Goal: Task Accomplishment & Management: Manage account settings

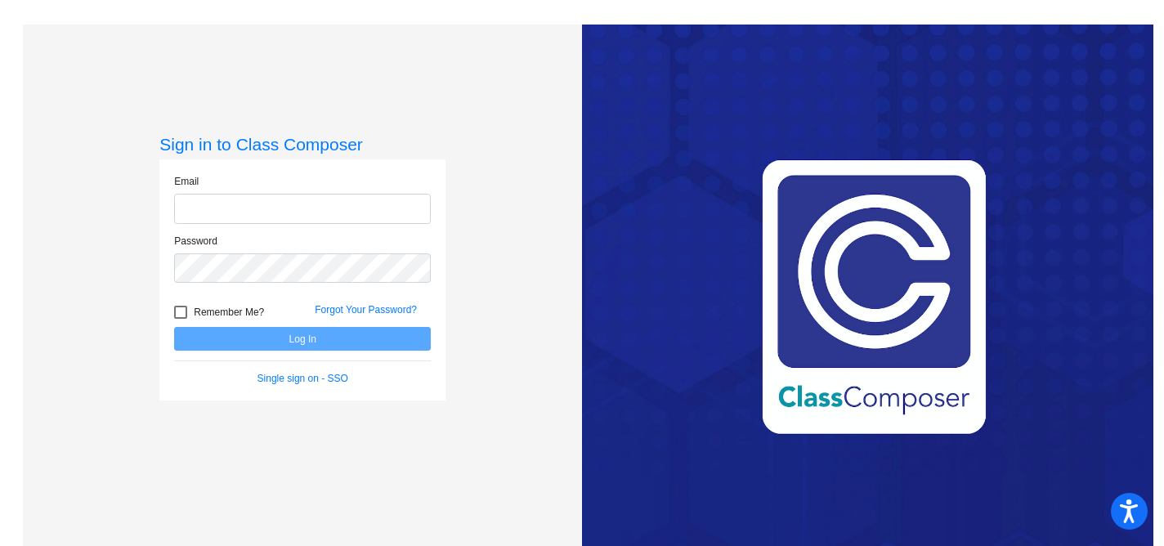
type input "[EMAIL_ADDRESS][DOMAIN_NAME]"
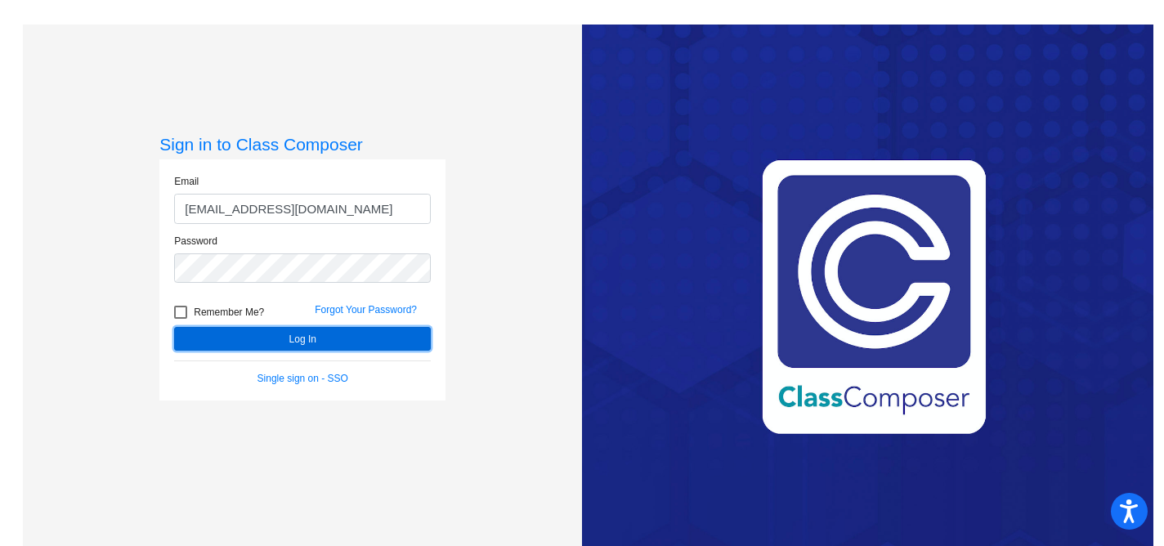
click at [331, 338] on button "Log In" at bounding box center [302, 339] width 257 height 24
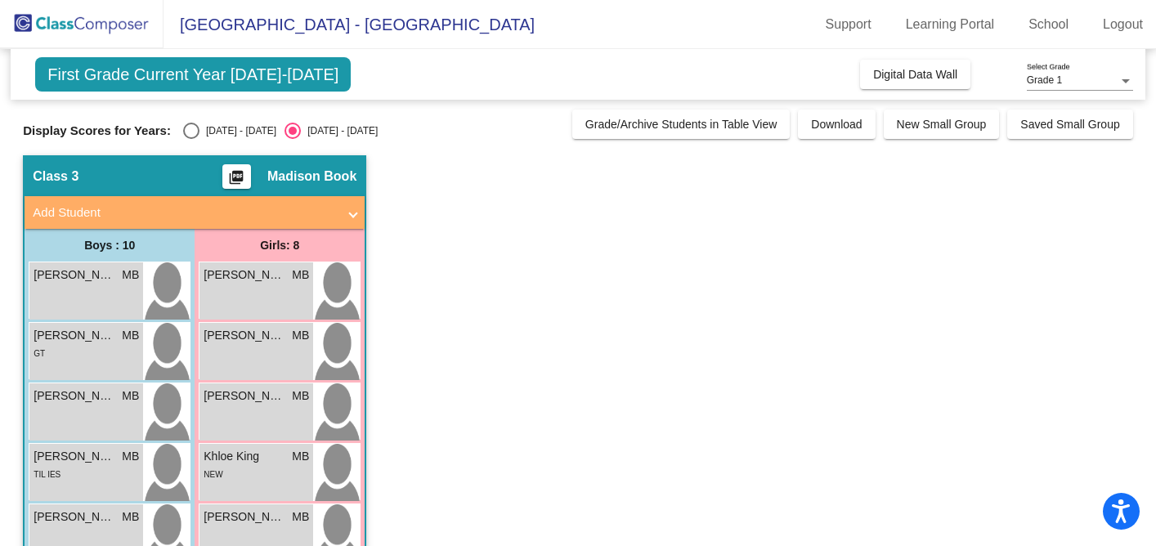
click at [190, 137] on div "Select an option" at bounding box center [191, 131] width 16 height 16
click at [190, 139] on input "[DATE] - [DATE]" at bounding box center [190, 139] width 1 height 1
radio input "true"
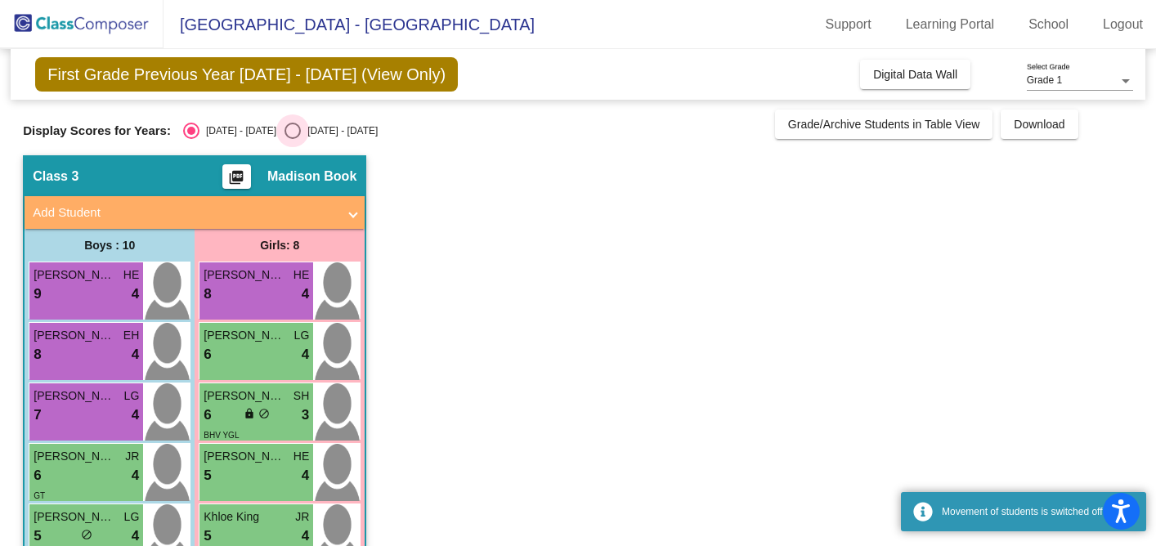
click at [284, 134] on div "Select an option" at bounding box center [292, 131] width 16 height 16
click at [292, 139] on input "[DATE] - [DATE]" at bounding box center [292, 139] width 1 height 1
radio input "true"
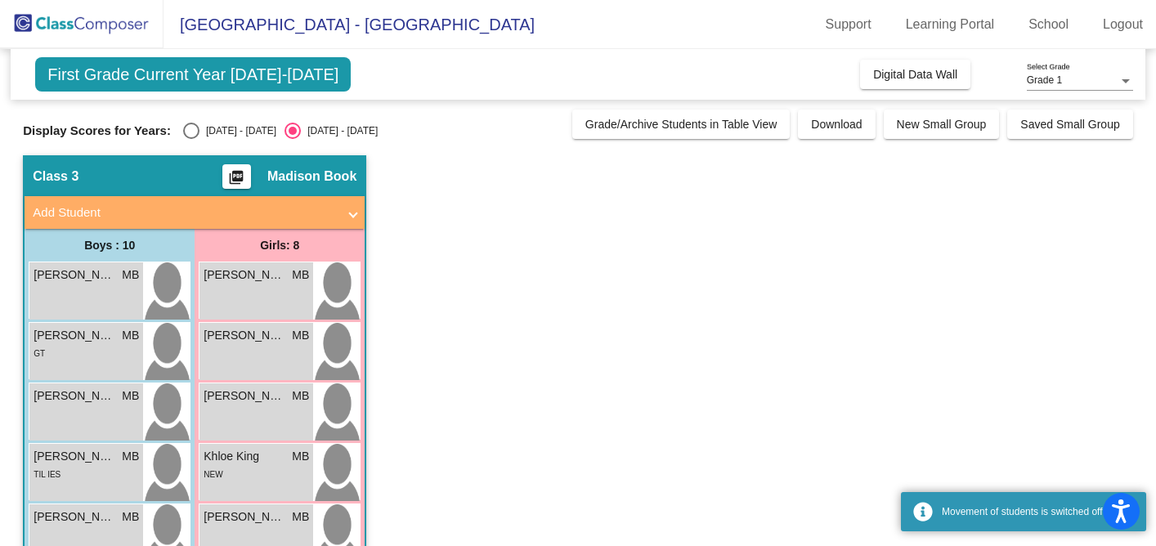
click at [116, 23] on img at bounding box center [81, 24] width 163 height 48
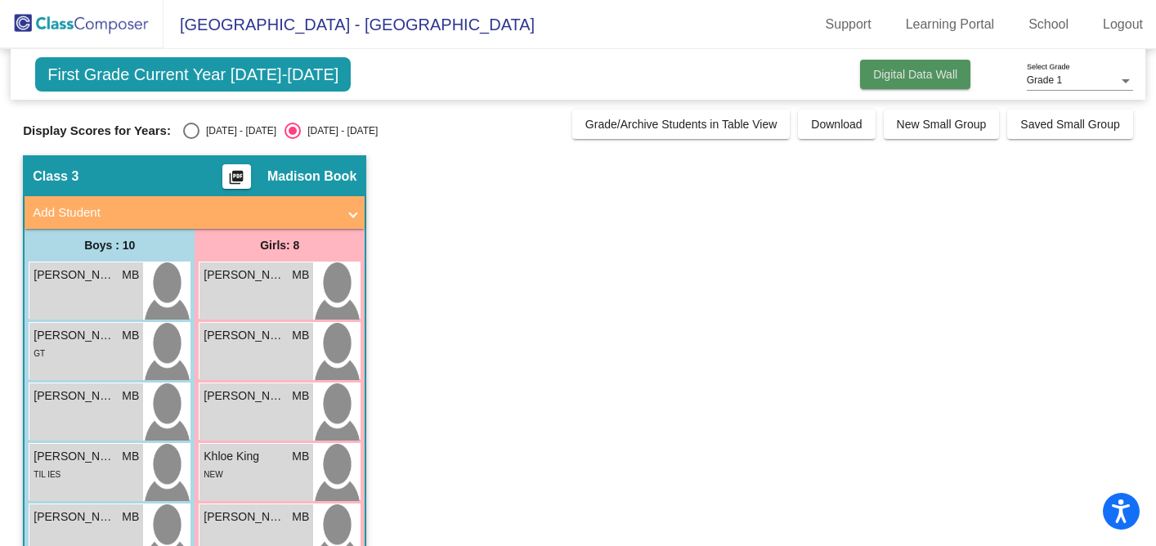
click at [894, 78] on span "Digital Data Wall" at bounding box center [915, 74] width 84 height 13
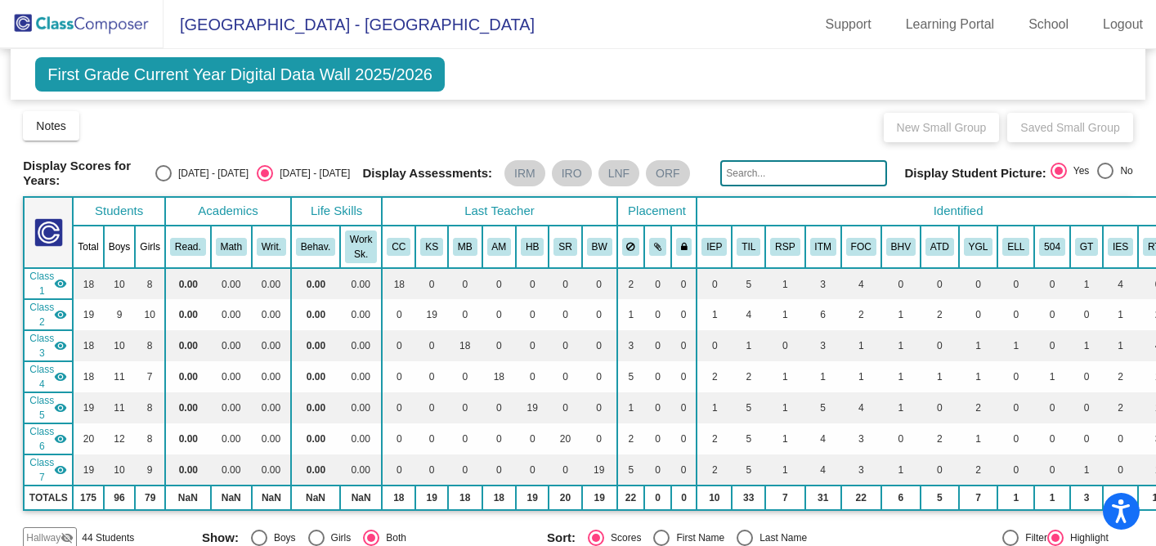
click at [121, 25] on img at bounding box center [81, 24] width 163 height 48
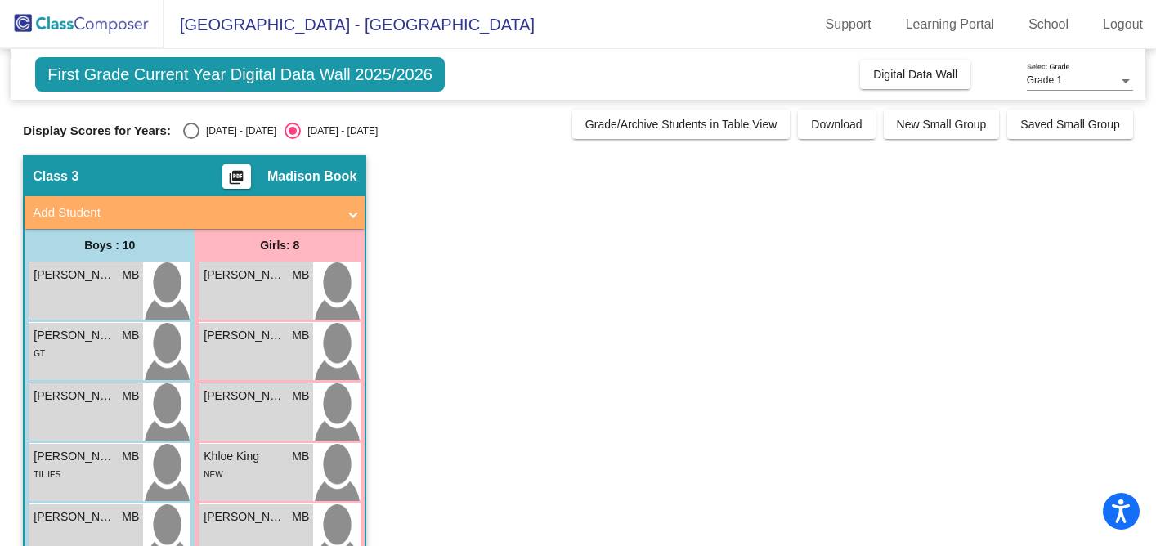
click at [190, 137] on div "Select an option" at bounding box center [191, 131] width 16 height 16
click at [190, 139] on input "[DATE] - [DATE]" at bounding box center [190, 139] width 1 height 1
radio input "true"
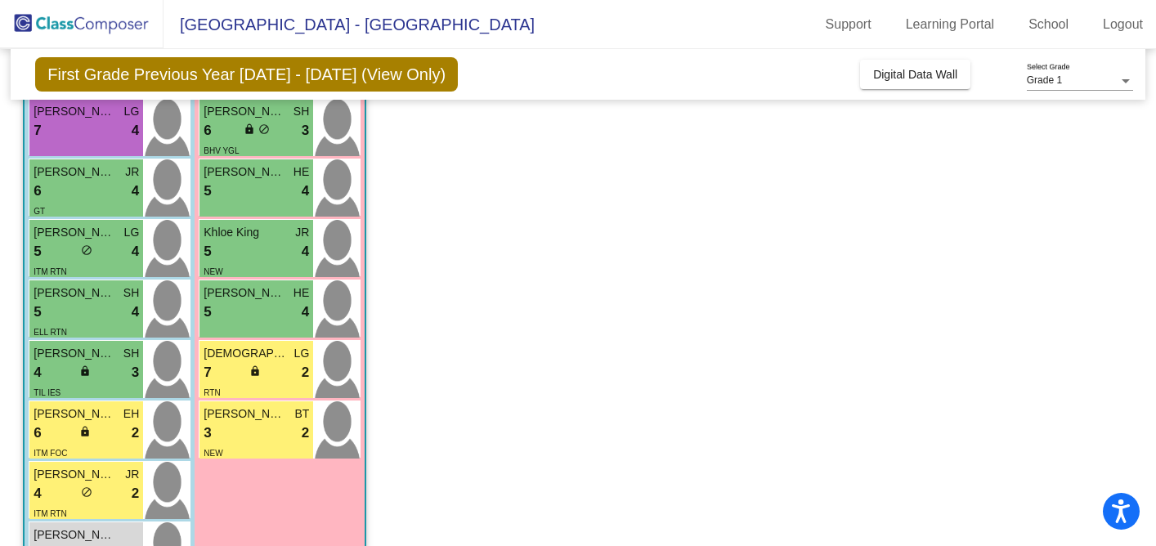
scroll to position [287, 0]
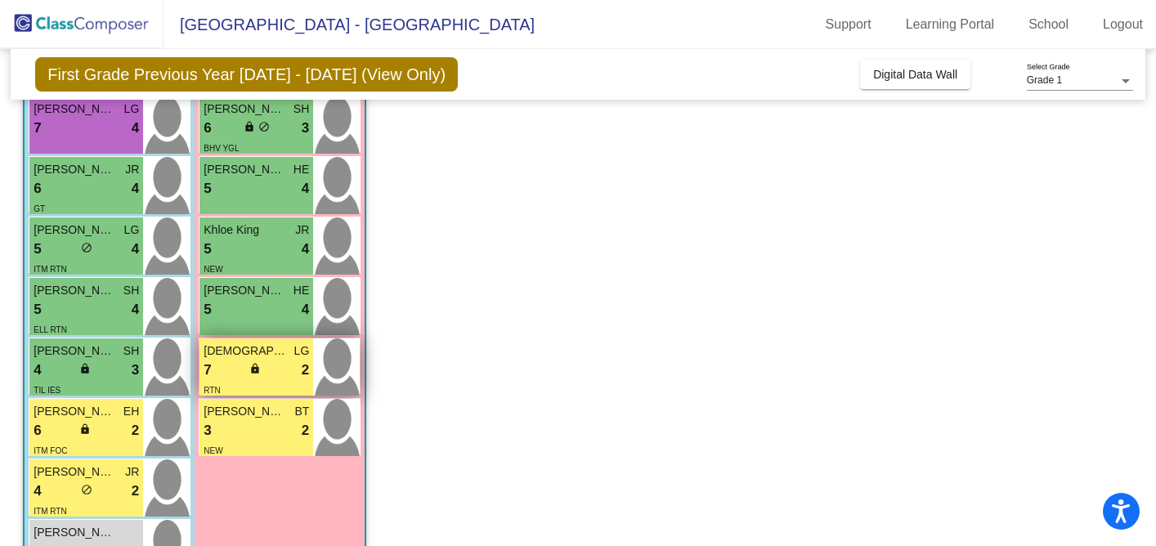
click at [244, 367] on div "7 lock do_not_disturb_alt 2" at bounding box center [256, 370] width 105 height 21
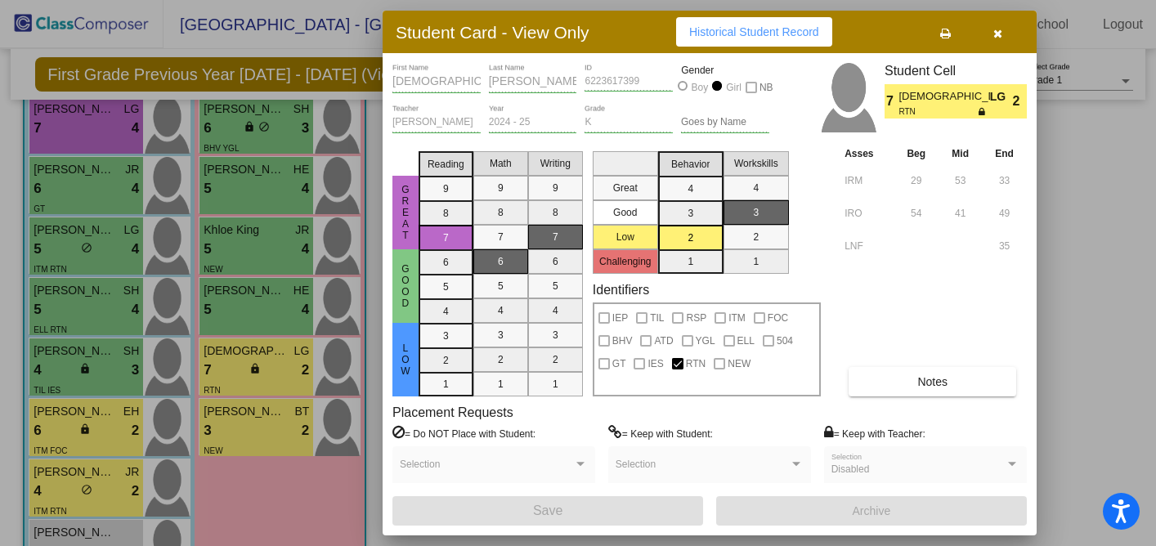
scroll to position [0, 0]
click at [996, 32] on icon "button" at bounding box center [997, 33] width 9 height 11
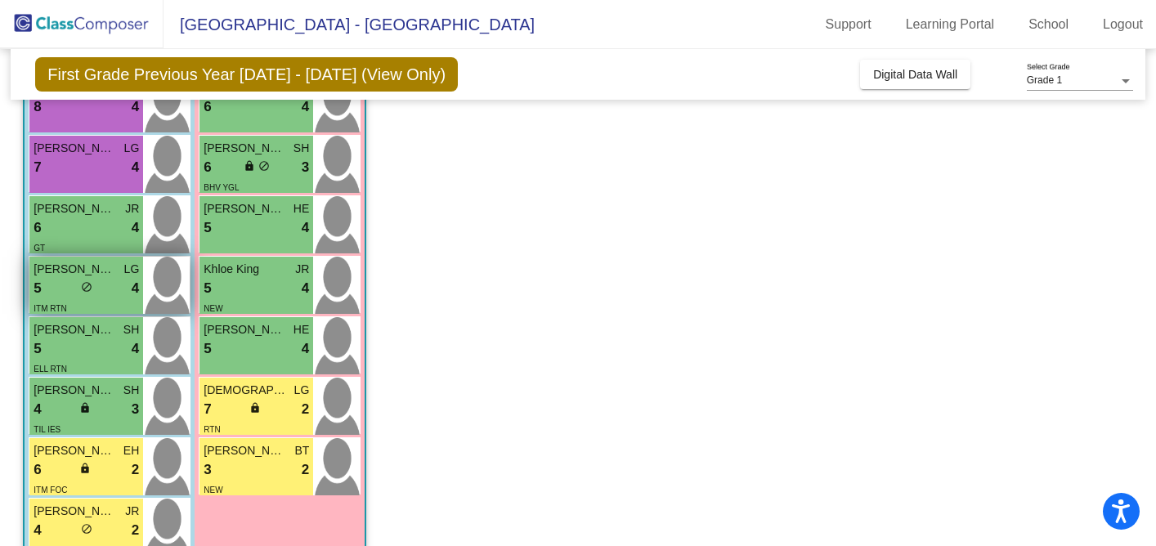
scroll to position [289, 0]
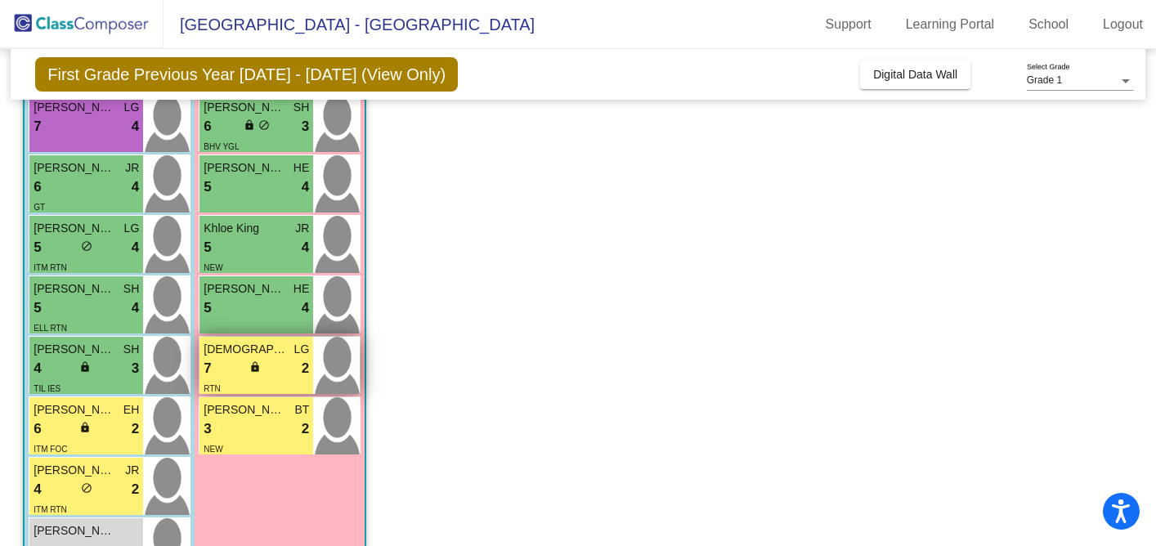
click at [262, 337] on div "Shia [PERSON_NAME] 7 lock do_not_disturb_alt 2 RTN" at bounding box center [256, 365] width 114 height 57
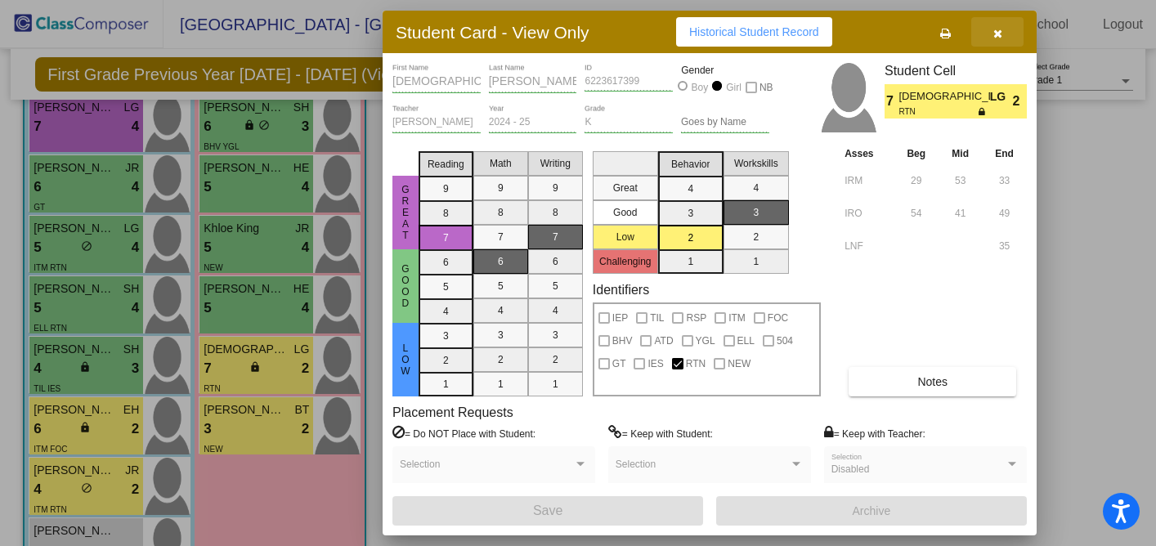
click at [1002, 29] on button "button" at bounding box center [997, 31] width 52 height 29
